Goal: Task Accomplishment & Management: Manage account settings

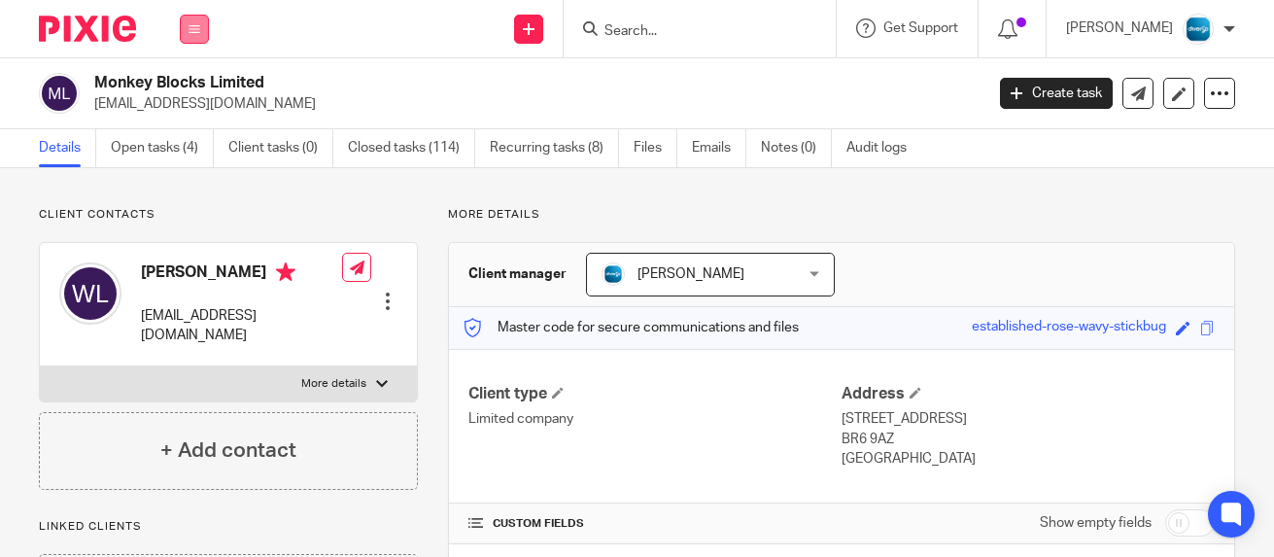
click at [188, 25] on button at bounding box center [194, 29] width 29 height 29
click at [190, 154] on li "Clients" at bounding box center [193, 148] width 51 height 28
click at [196, 147] on link "Clients" at bounding box center [190, 148] width 45 height 14
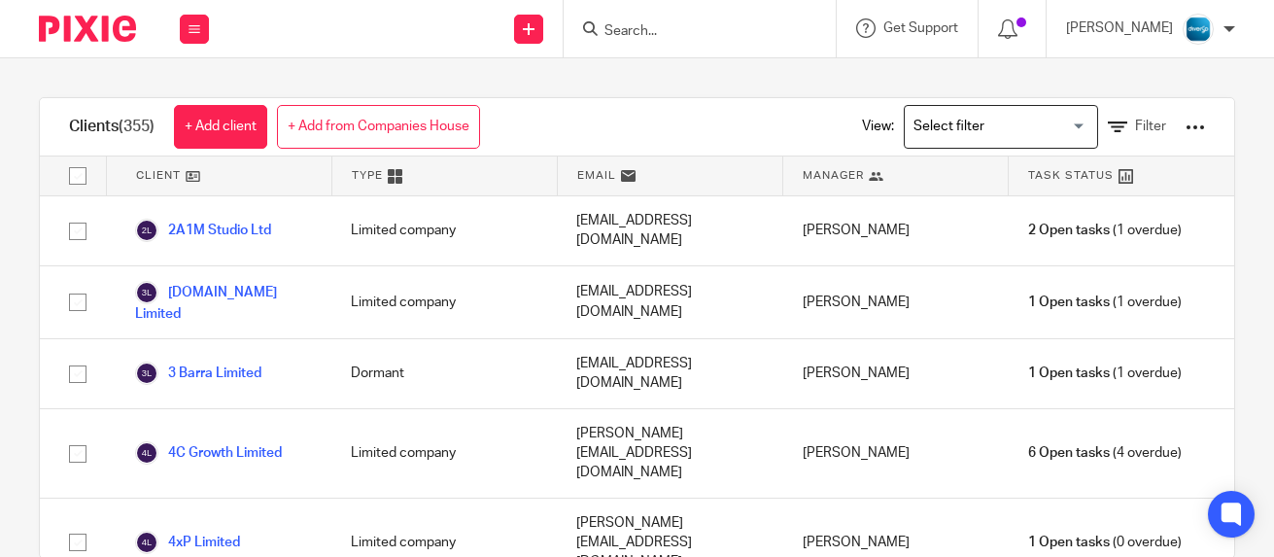
click at [1231, 30] on div at bounding box center [1229, 29] width 12 height 12
click at [1131, 135] on span "Logout" at bounding box center [1145, 135] width 44 height 14
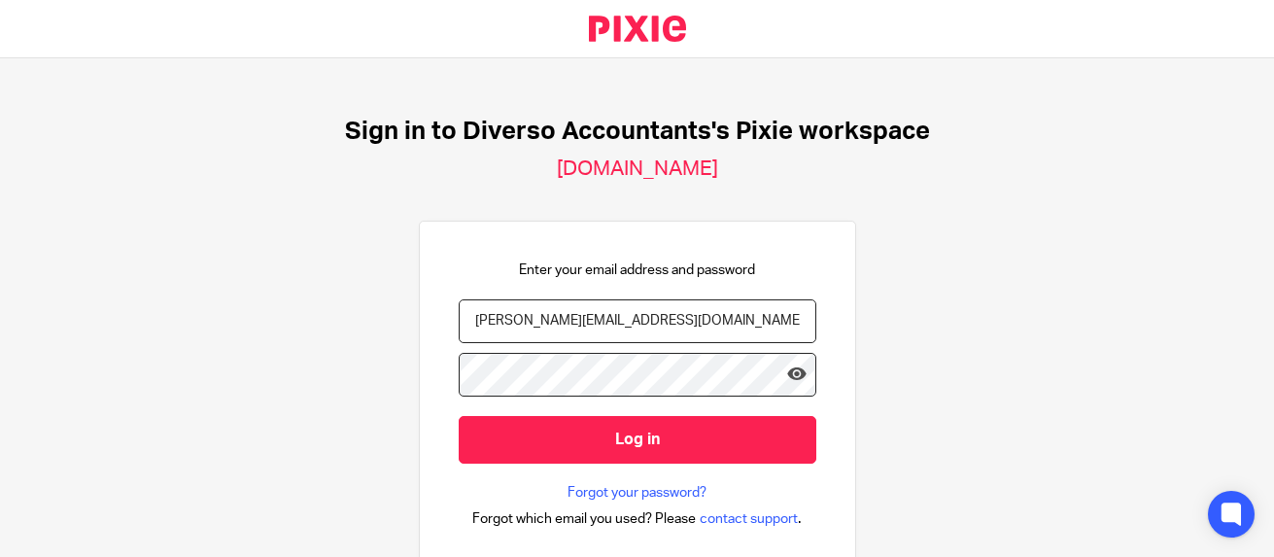
click at [534, 320] on input "[PERSON_NAME][EMAIL_ADDRESS][DOMAIN_NAME]" at bounding box center [638, 321] width 358 height 44
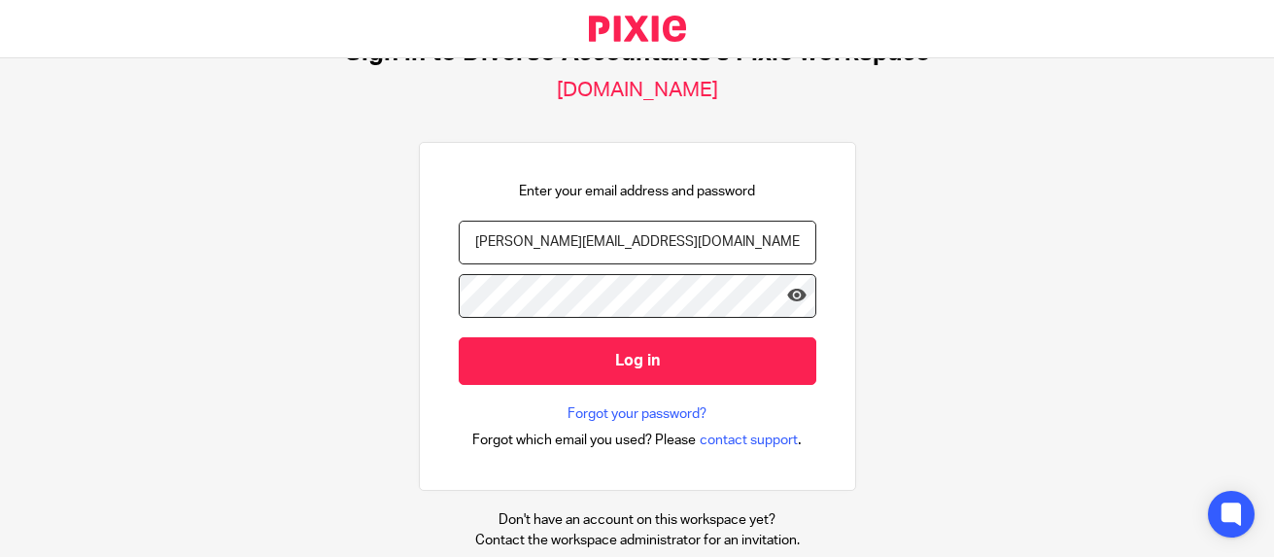
scroll to position [97, 0]
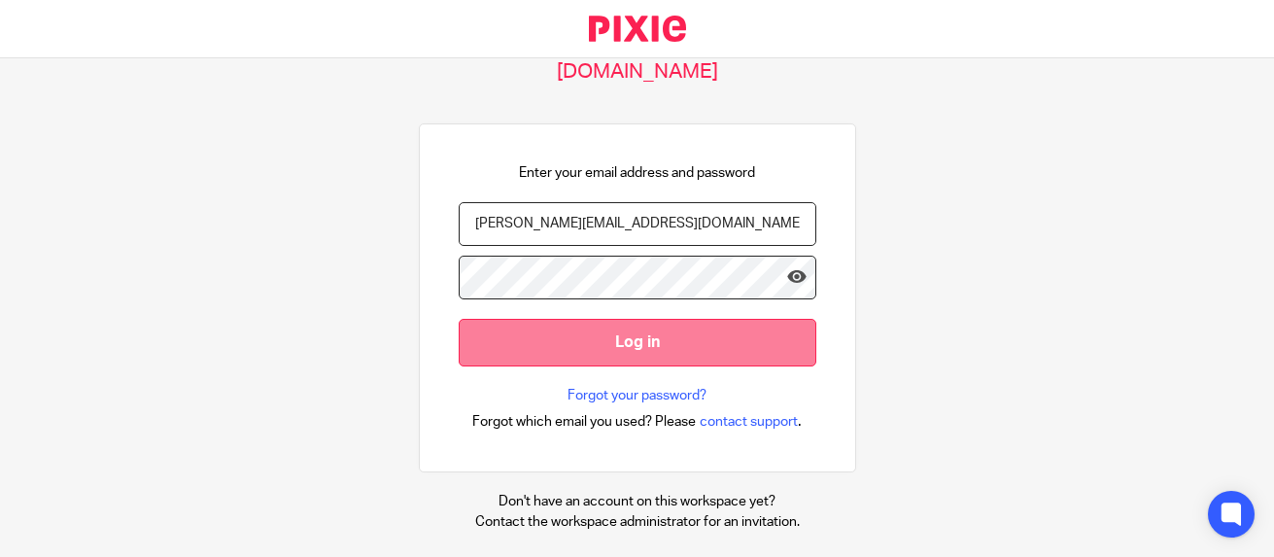
type input "[PERSON_NAME][EMAIL_ADDRESS][DOMAIN_NAME]"
click at [667, 347] on input "Log in" at bounding box center [638, 343] width 358 height 48
